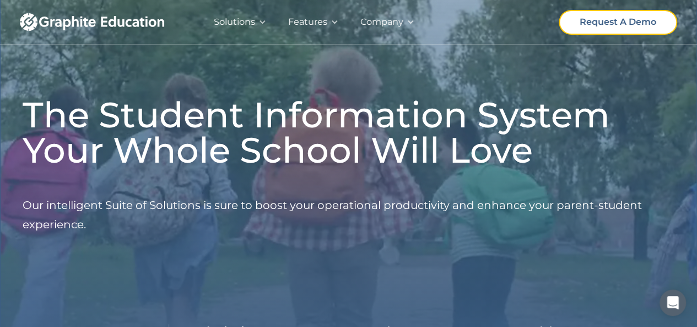
click at [638, 15] on div "Request A Demo" at bounding box center [618, 21] width 77 height 15
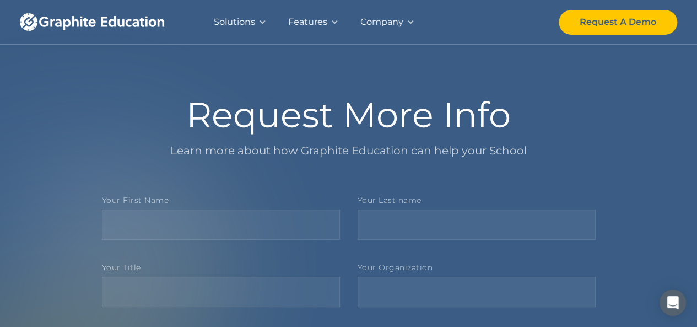
click at [251, 22] on div "Solutions" at bounding box center [234, 21] width 41 height 15
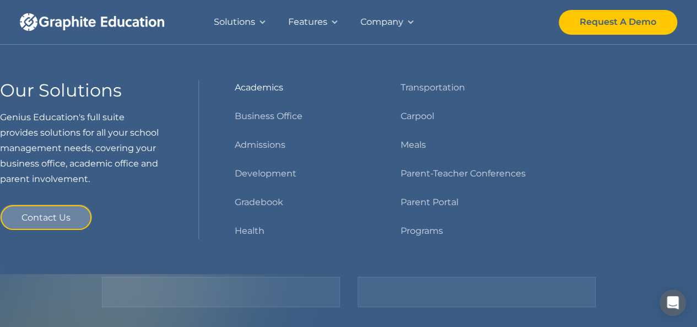
click at [270, 85] on link "Academics" at bounding box center [258, 87] width 48 height 15
